Goal: Navigation & Orientation: Find specific page/section

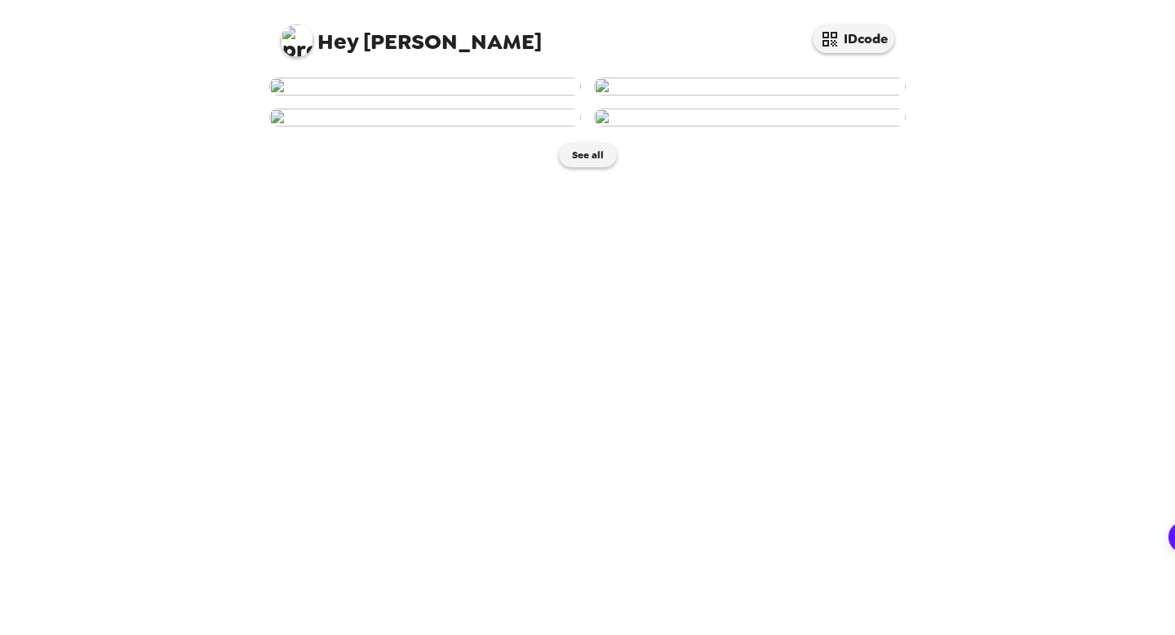
scroll to position [197, 0]
click at [491, 127] on img at bounding box center [425, 118] width 312 height 18
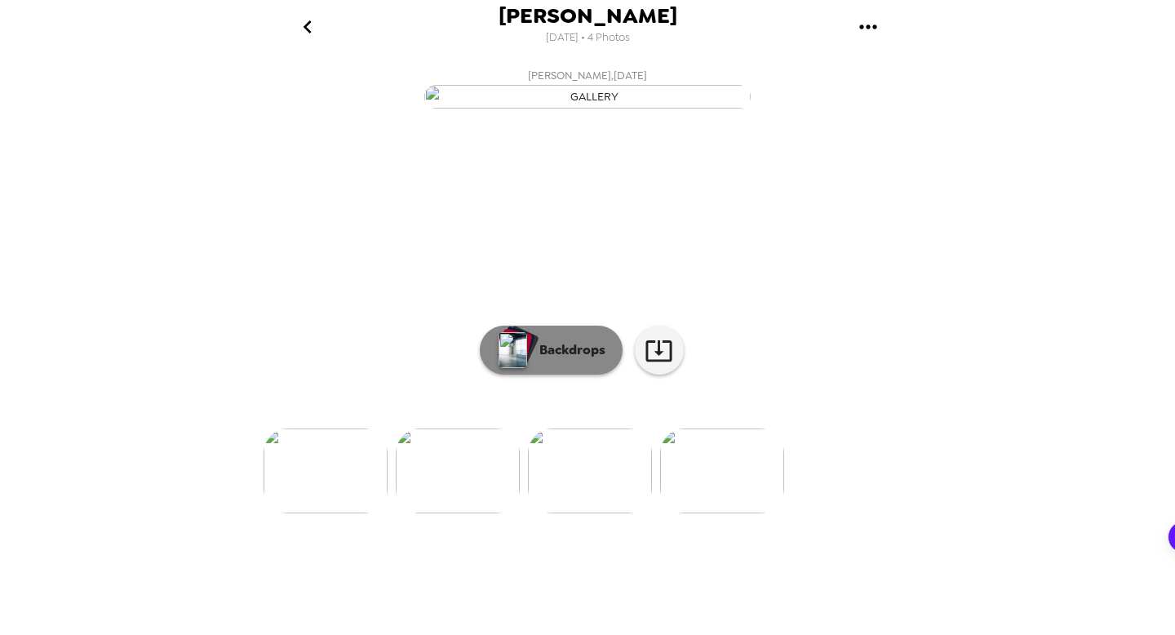
scroll to position [59, 0]
click at [575, 360] on p "Backdrops" at bounding box center [568, 350] width 74 height 20
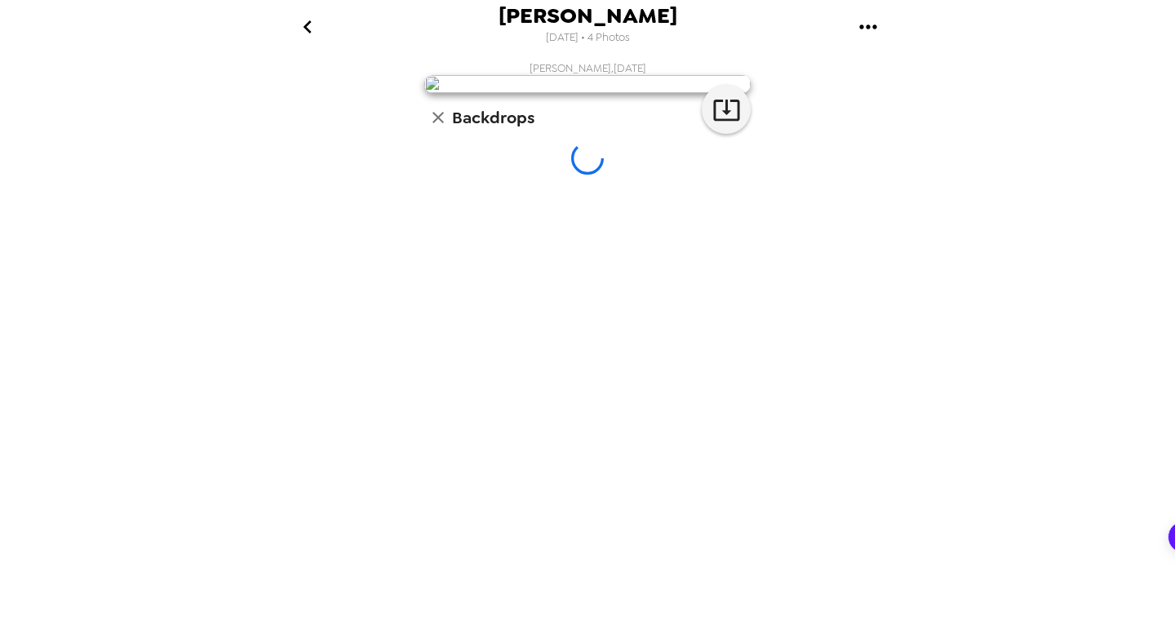
scroll to position [0, 0]
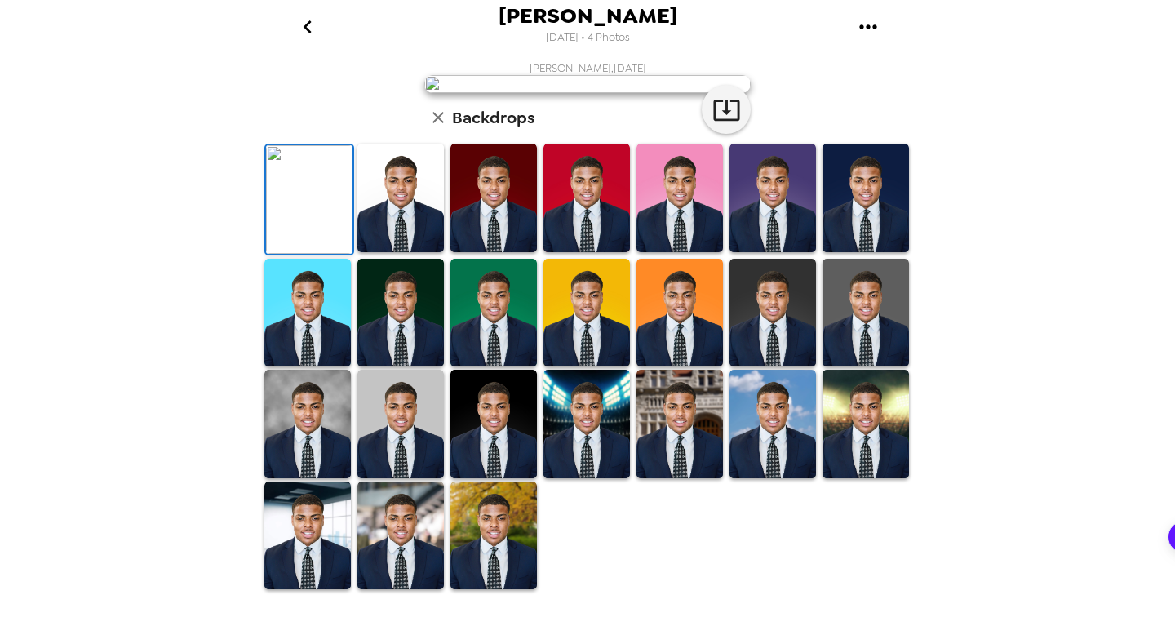
drag, startPoint x: 640, startPoint y: 587, endPoint x: 589, endPoint y: 566, distance: 54.9
click at [282, 439] on img at bounding box center [307, 424] width 87 height 109
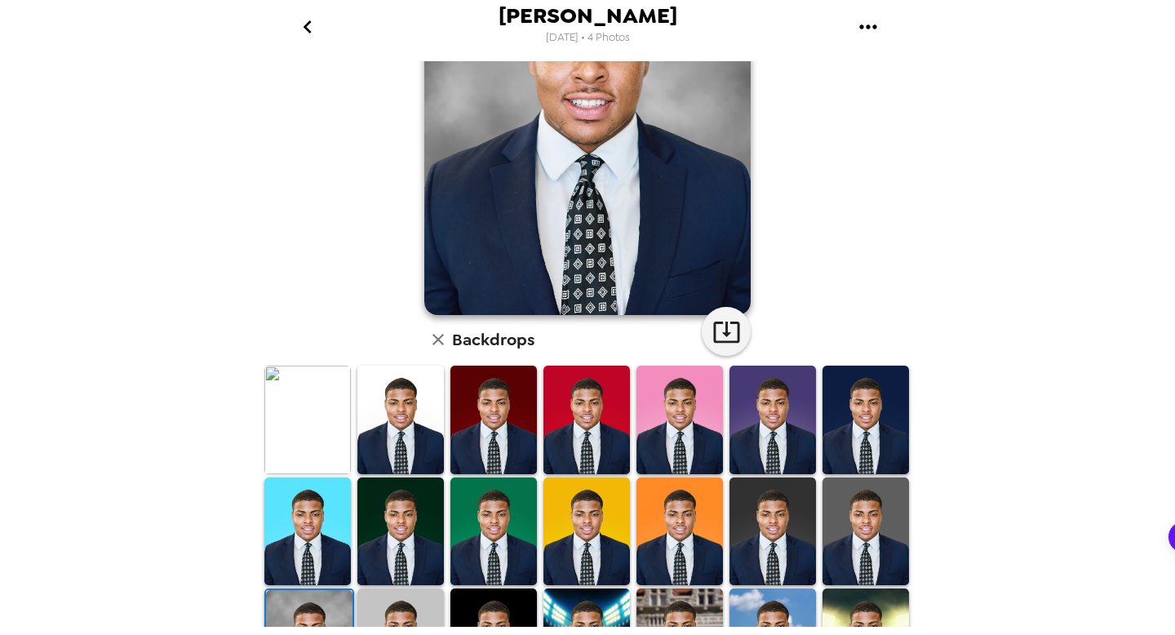
scroll to position [0, 0]
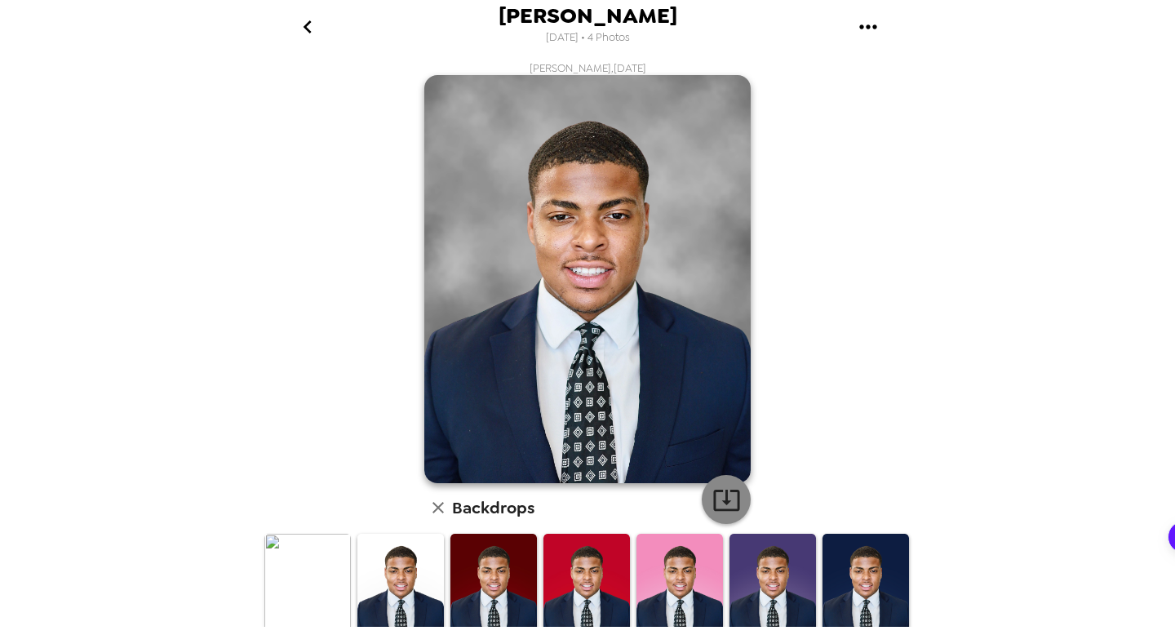
click at [722, 483] on button "button" at bounding box center [726, 499] width 49 height 49
click at [295, 38] on icon "go back" at bounding box center [308, 27] width 26 height 26
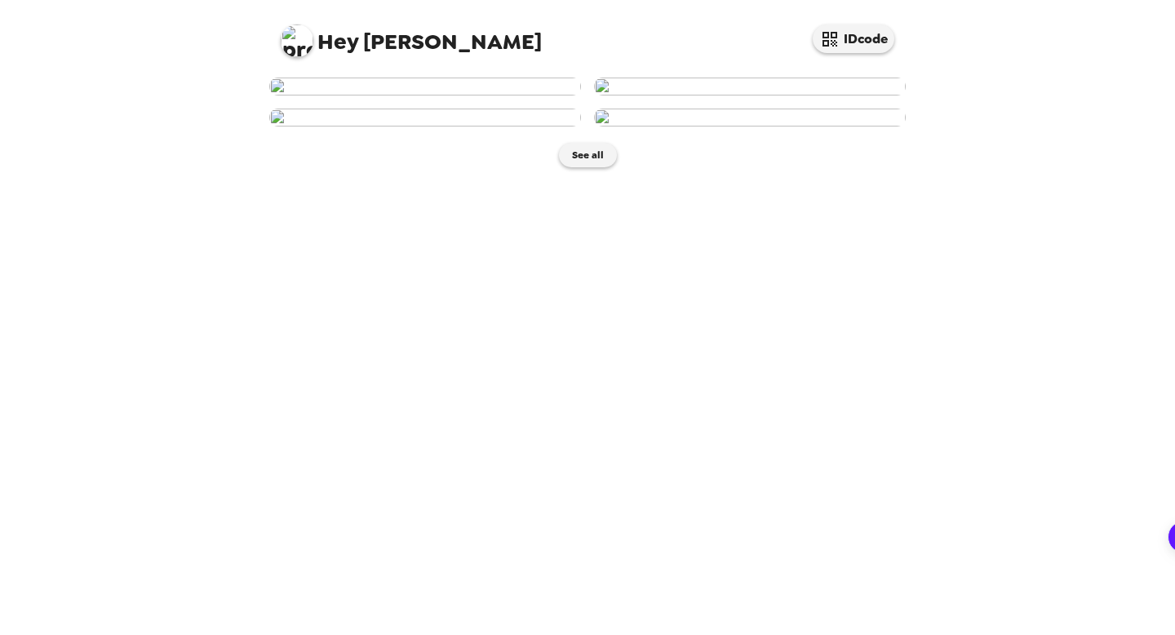
scroll to position [9, 0]
